Goal: Use online tool/utility: Utilize a website feature to perform a specific function

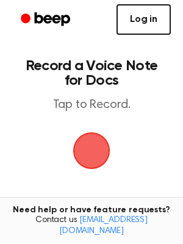
click at [148, 12] on link "Log in" at bounding box center [144, 19] width 54 height 31
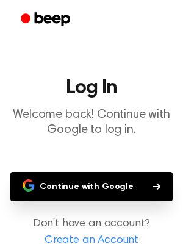
click at [91, 179] on button "Continue with Google" at bounding box center [91, 186] width 162 height 29
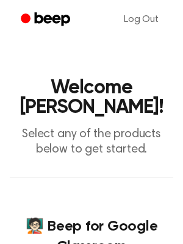
click at [43, 13] on icon "Beep" at bounding box center [47, 19] width 52 height 18
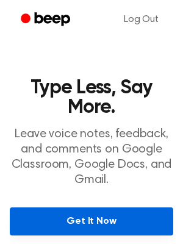
click at [122, 225] on link "Get It Now" at bounding box center [92, 221] width 164 height 28
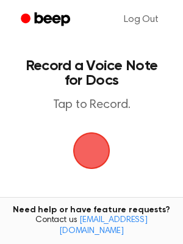
click at [95, 145] on span "button" at bounding box center [92, 151] width 44 height 44
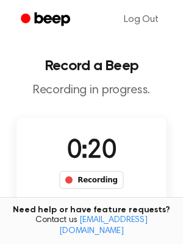
scroll to position [127, 0]
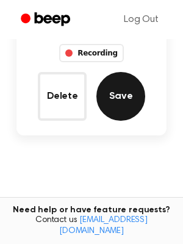
click at [115, 104] on button "Save" at bounding box center [120, 96] width 49 height 49
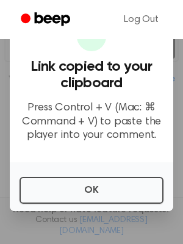
scroll to position [198, 0]
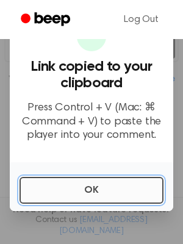
click at [99, 197] on button "OK" at bounding box center [92, 190] width 144 height 27
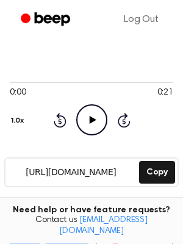
scroll to position [71, 0]
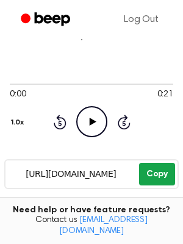
click at [153, 173] on button "Copy" at bounding box center [157, 174] width 36 height 23
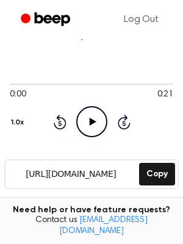
scroll to position [198, 0]
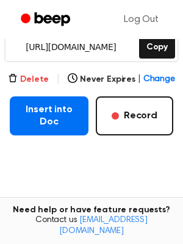
click at [43, 78] on button "Delete" at bounding box center [28, 79] width 41 height 13
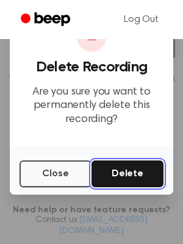
click at [104, 171] on button "Delete" at bounding box center [128, 173] width 72 height 27
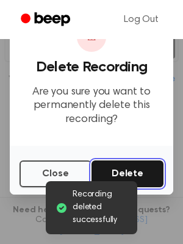
click at [103, 171] on button "Delete" at bounding box center [128, 173] width 72 height 27
